Goal: Task Accomplishment & Management: Use online tool/utility

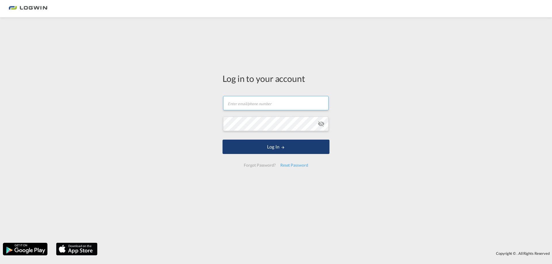
type input "[EMAIL_ADDRESS][PERSON_NAME][DOMAIN_NAME]"
click at [292, 149] on button "Log In" at bounding box center [275, 147] width 107 height 14
